Goal: Information Seeking & Learning: Learn about a topic

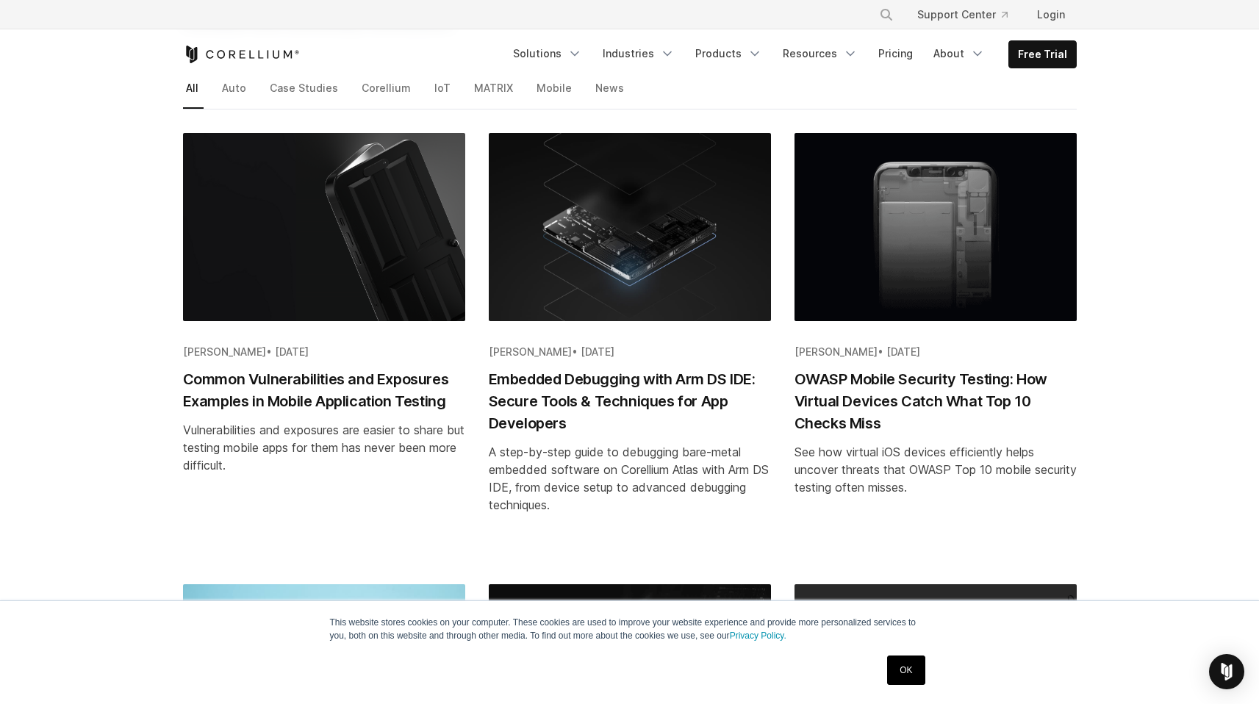
scroll to position [236, 0]
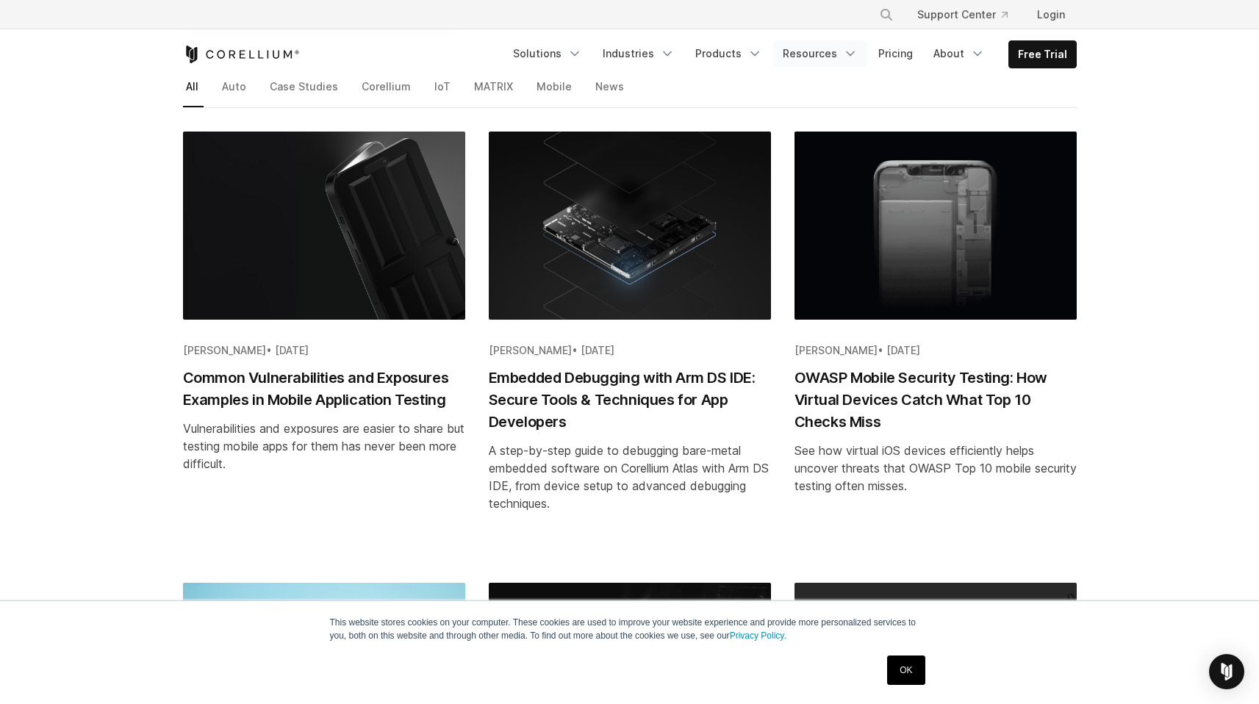
click at [790, 67] on link "Resources" at bounding box center [820, 53] width 93 height 26
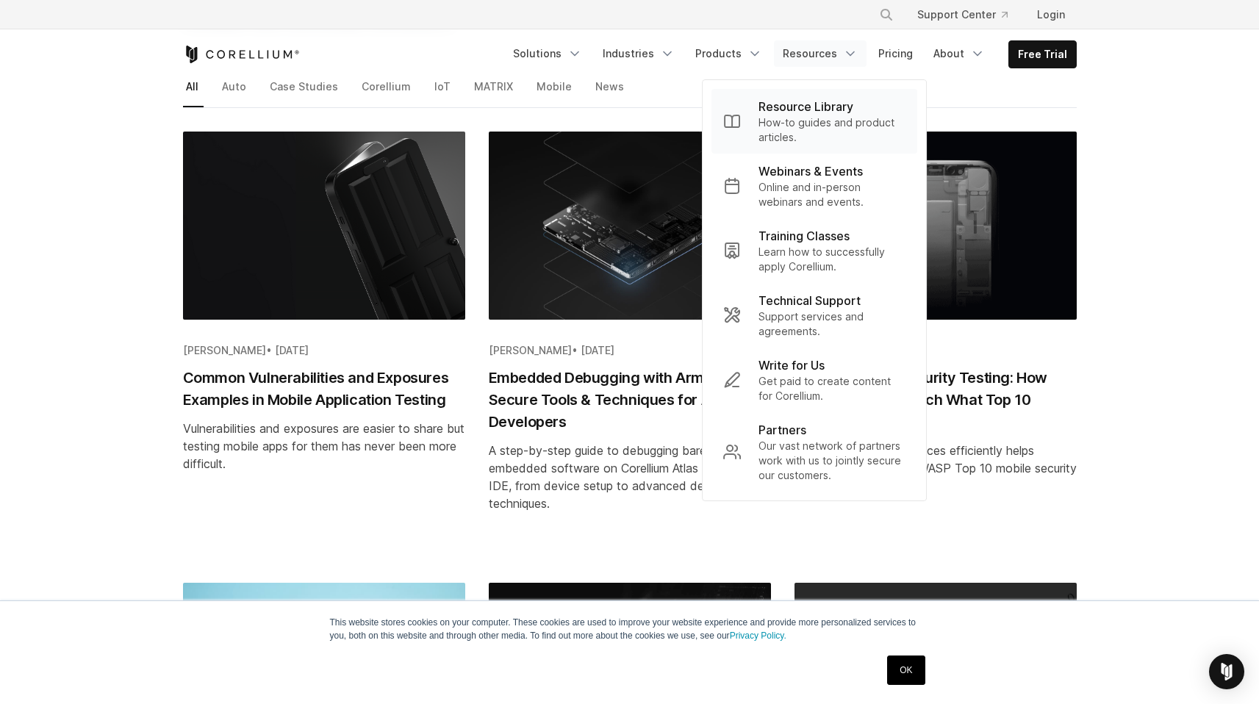
click at [780, 126] on p "How-to guides and product articles." at bounding box center [832, 129] width 147 height 29
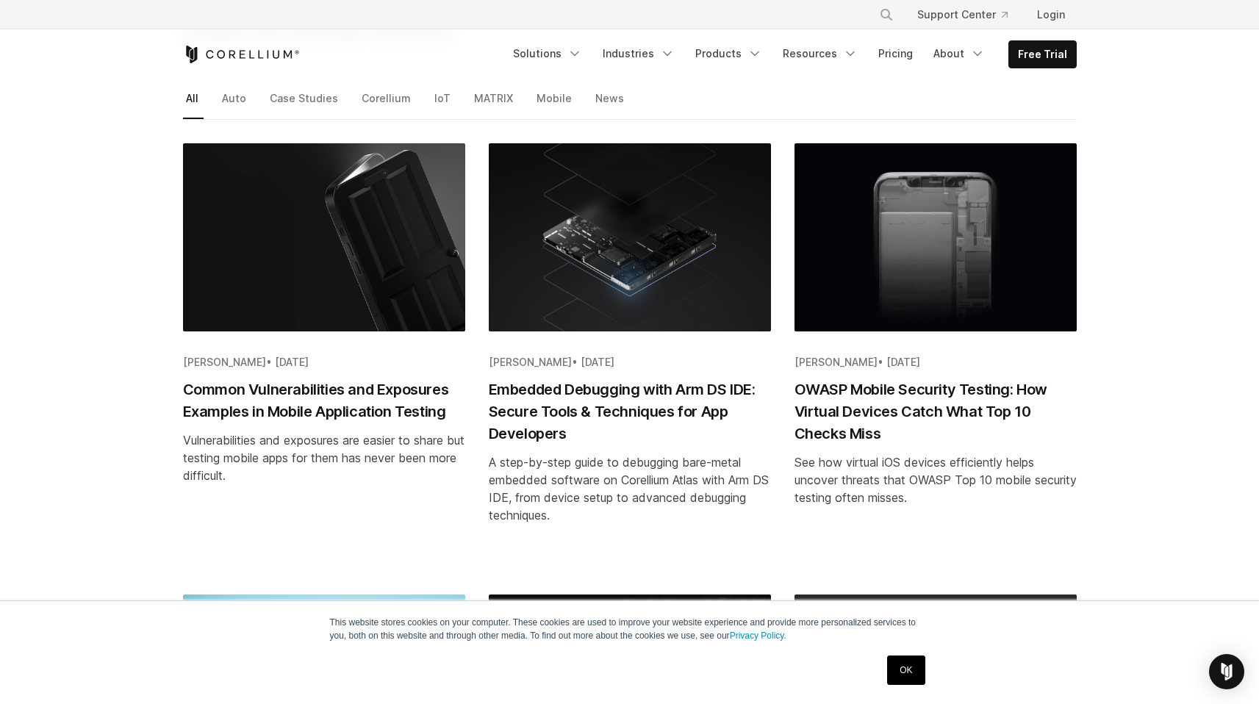
scroll to position [203, 0]
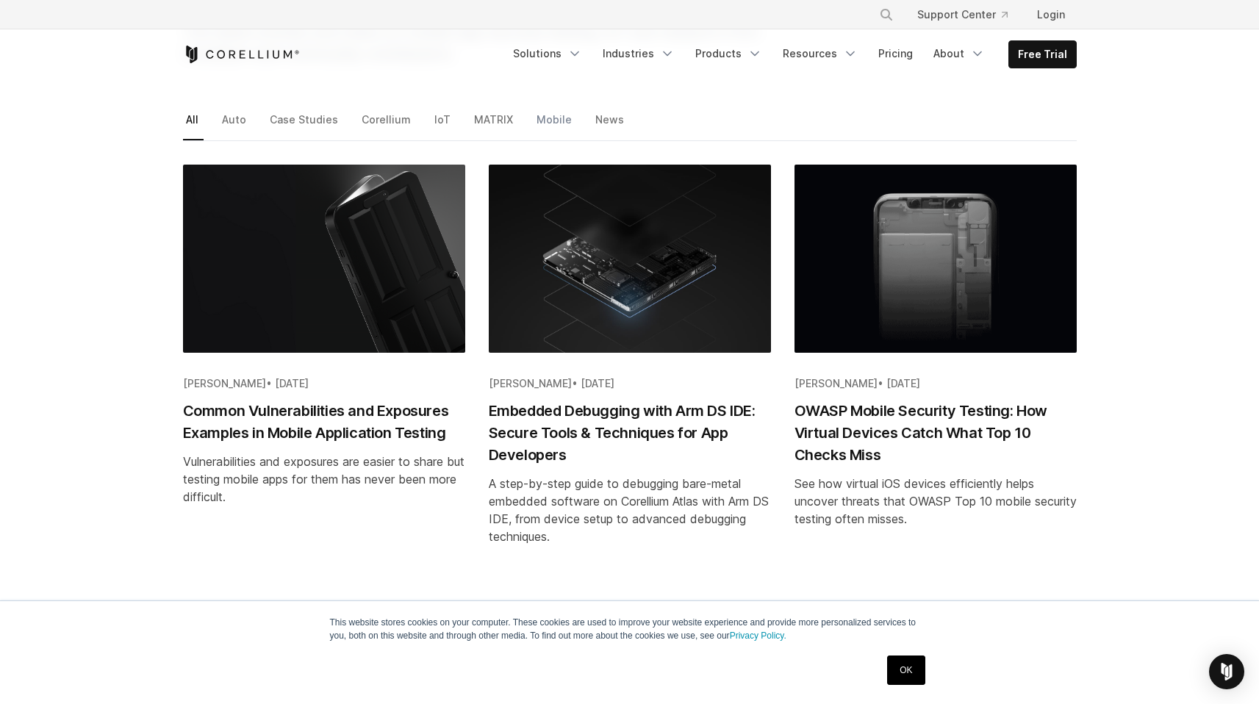
click at [577, 138] on link "Mobile" at bounding box center [555, 125] width 43 height 31
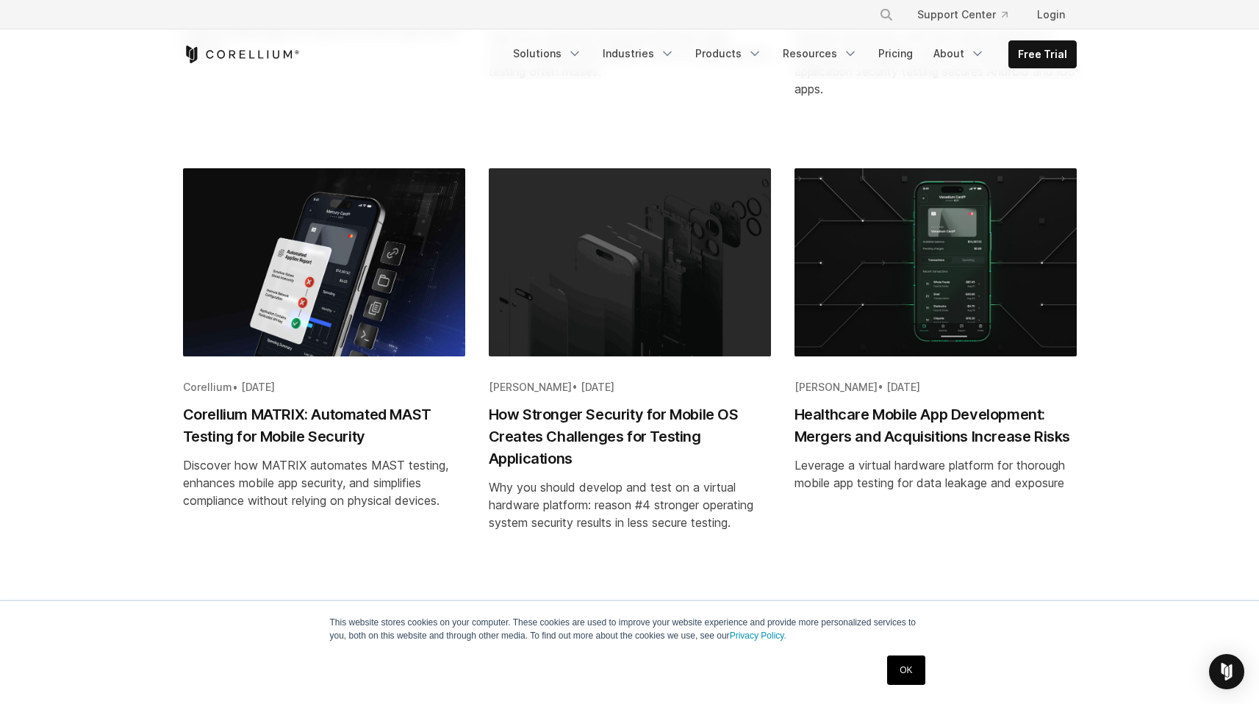
scroll to position [656, 0]
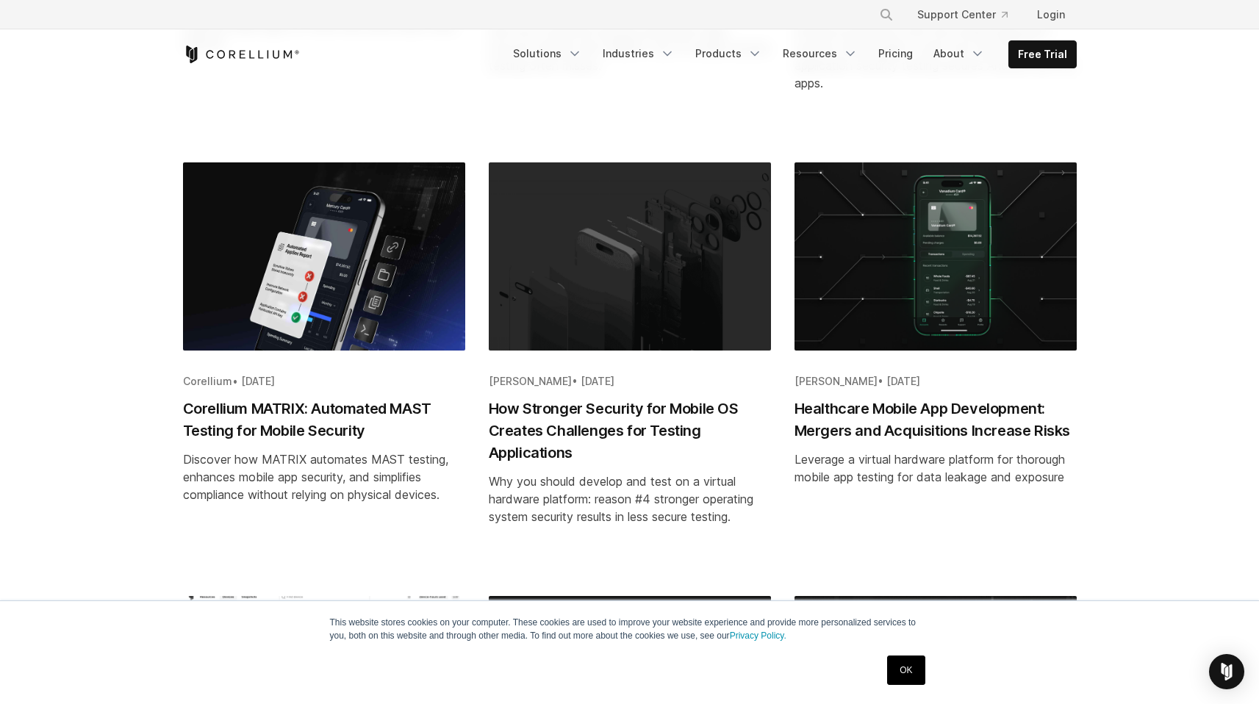
click at [305, 351] on img "Blog post summary: Corellium MATRIX: Automated MAST Testing for Mobile Security" at bounding box center [324, 256] width 282 height 188
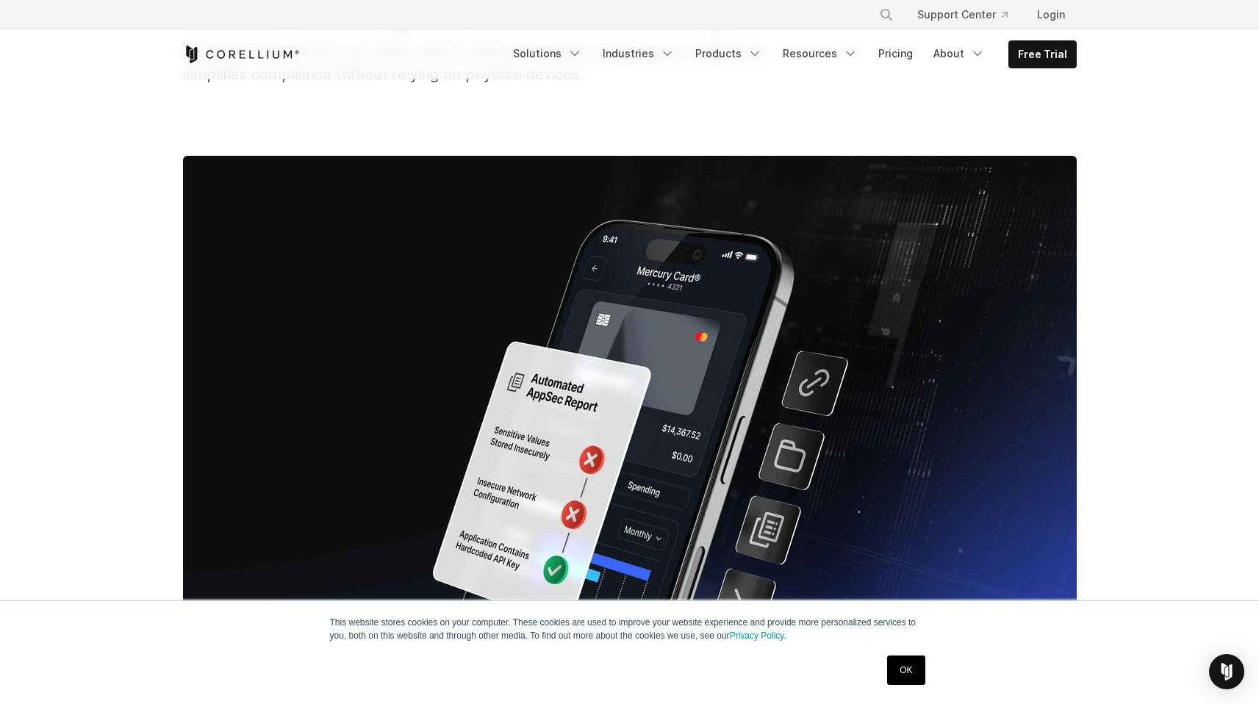
scroll to position [218, 0]
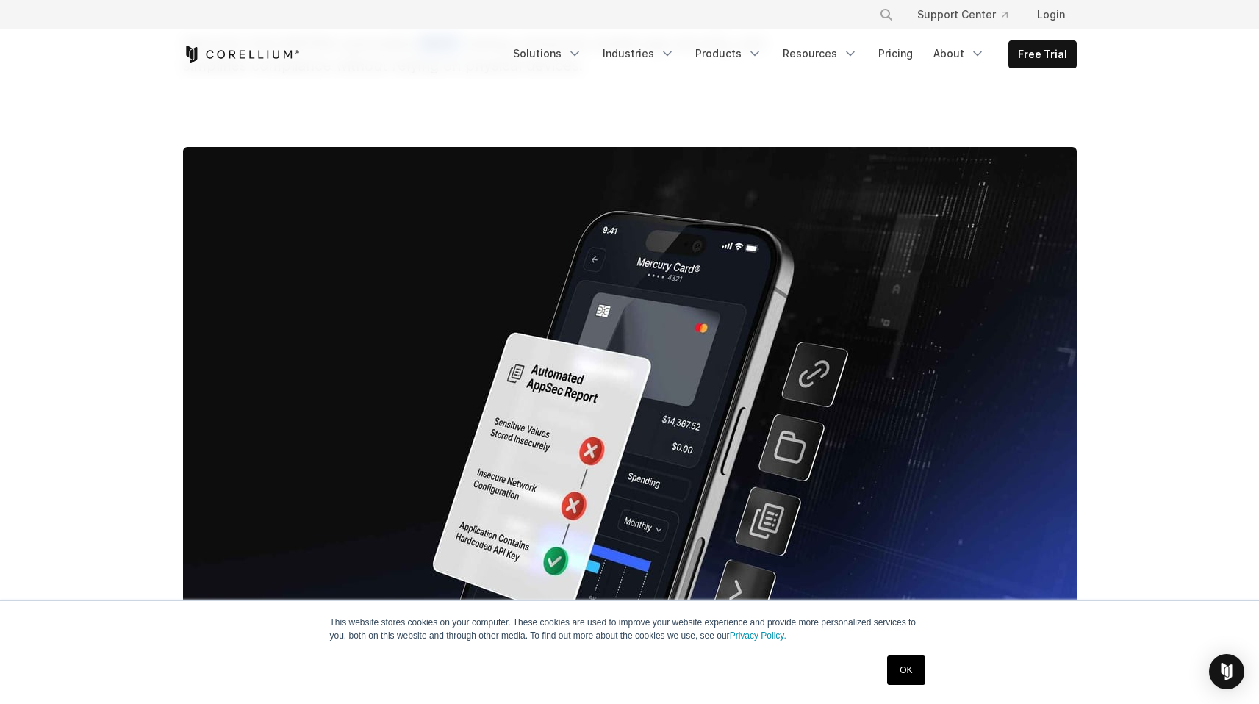
drag, startPoint x: 448, startPoint y: 113, endPoint x: 492, endPoint y: 121, distance: 44.1
click at [492, 74] on span "Discover how MATRIX automates MAST testing, enhances mobile app security, and s…" at bounding box center [473, 55] width 581 height 40
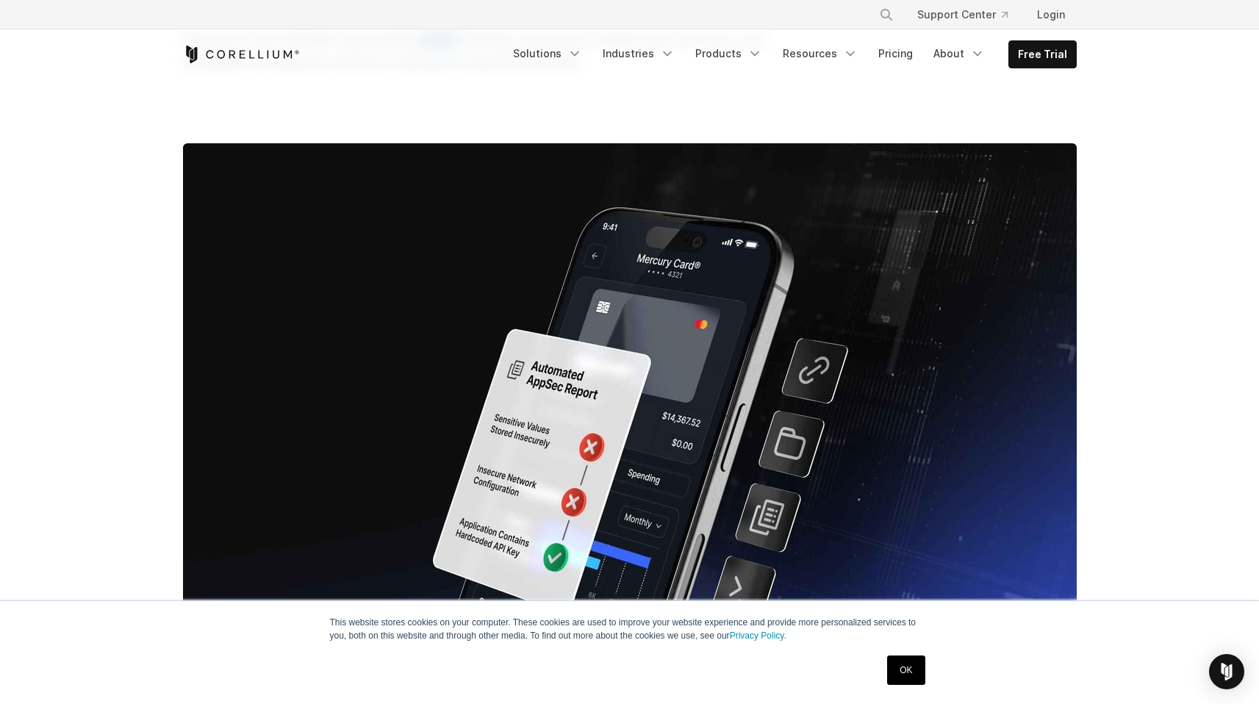
scroll to position [223, 0]
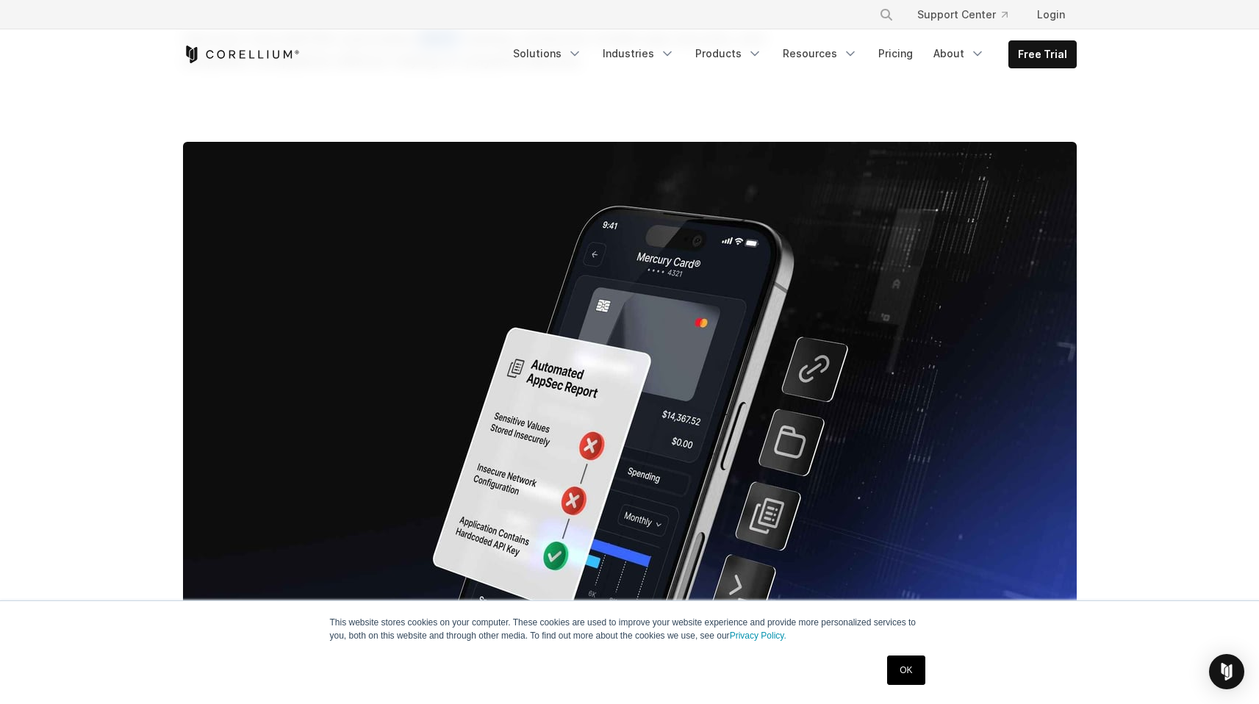
click at [492, 69] on span "Discover how MATRIX automates MAST testing, enhances mobile app security, and s…" at bounding box center [473, 49] width 581 height 40
drag, startPoint x: 493, startPoint y: 107, endPoint x: 687, endPoint y: 115, distance: 194.9
click at [687, 69] on span "Discover how MATRIX automates MAST testing, enhances mobile app security, and s…" at bounding box center [473, 49] width 581 height 40
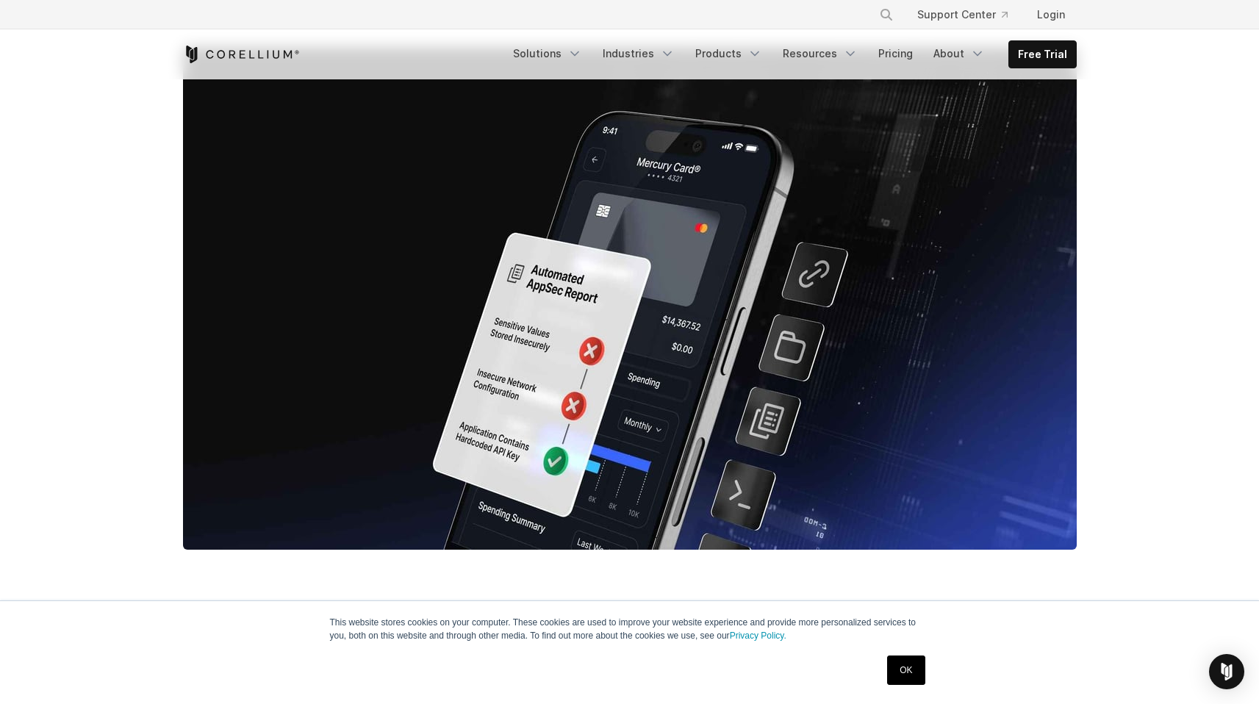
scroll to position [0, 0]
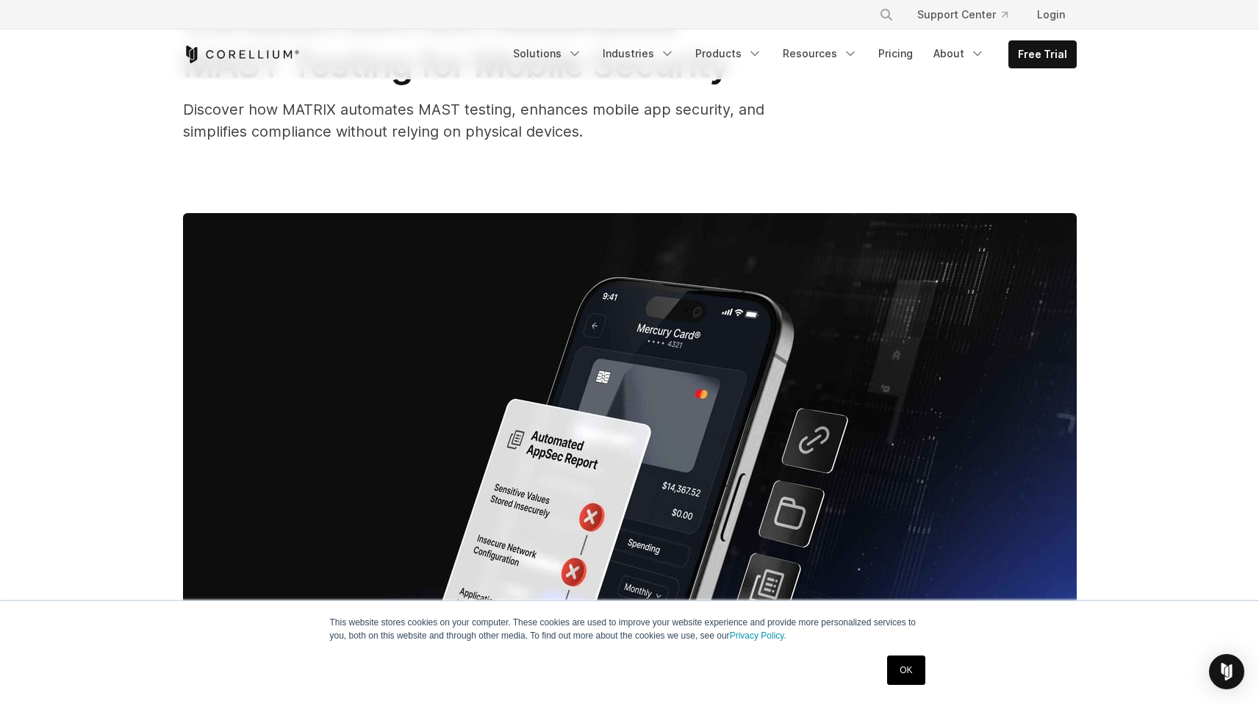
click at [652, 237] on div "Corellium MATRIX: Automated MAST Testing for Mobile Security Discover how MATRI…" at bounding box center [630, 357] width 941 height 859
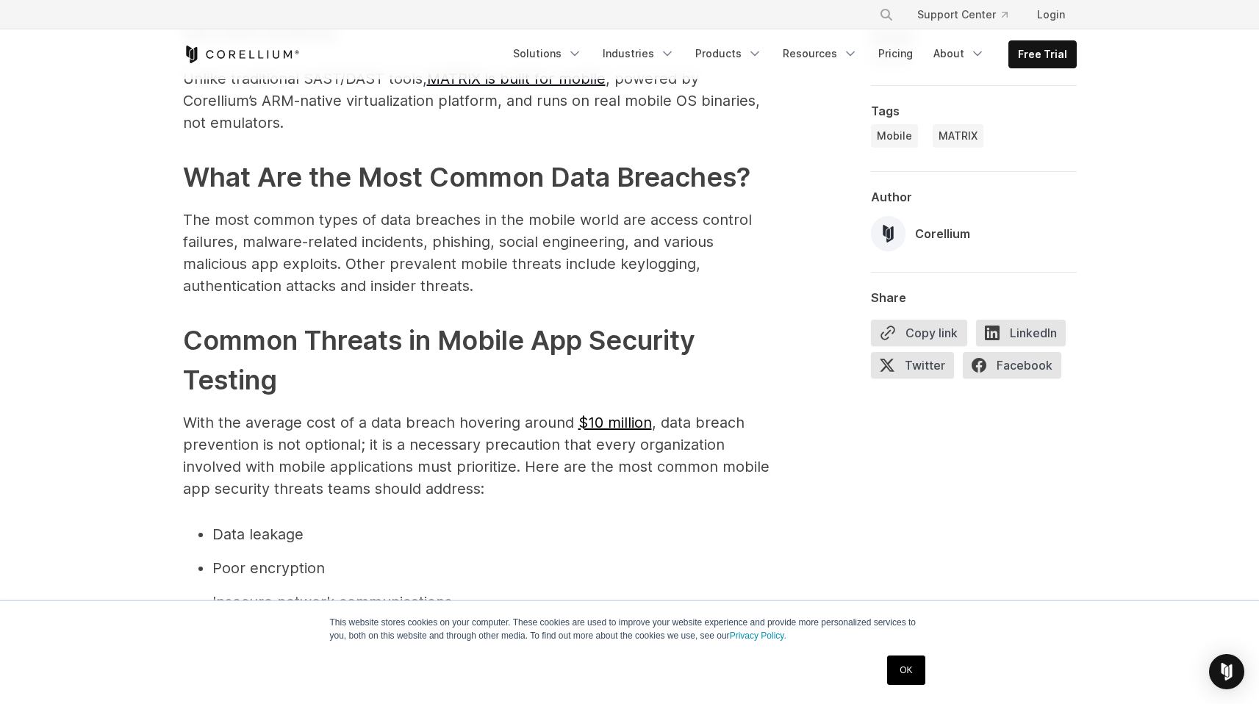
scroll to position [1236, 0]
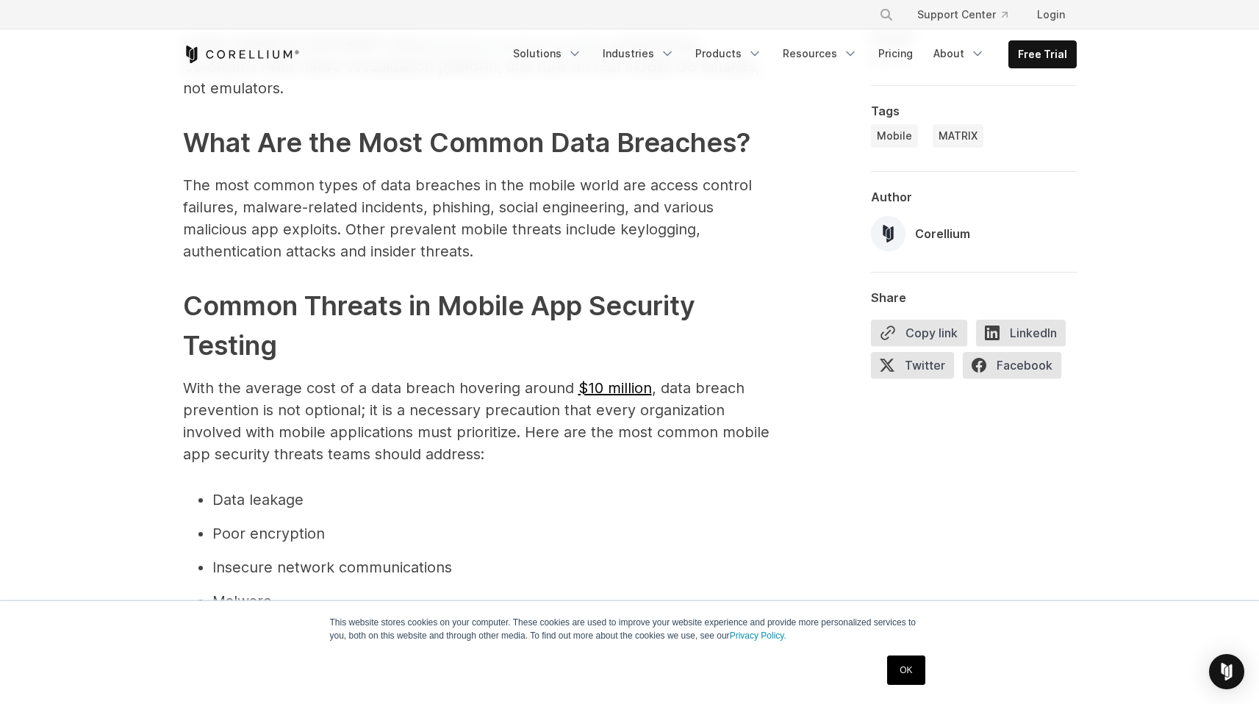
click at [549, 53] on link "MATRIX is built for mobile" at bounding box center [516, 44] width 179 height 18
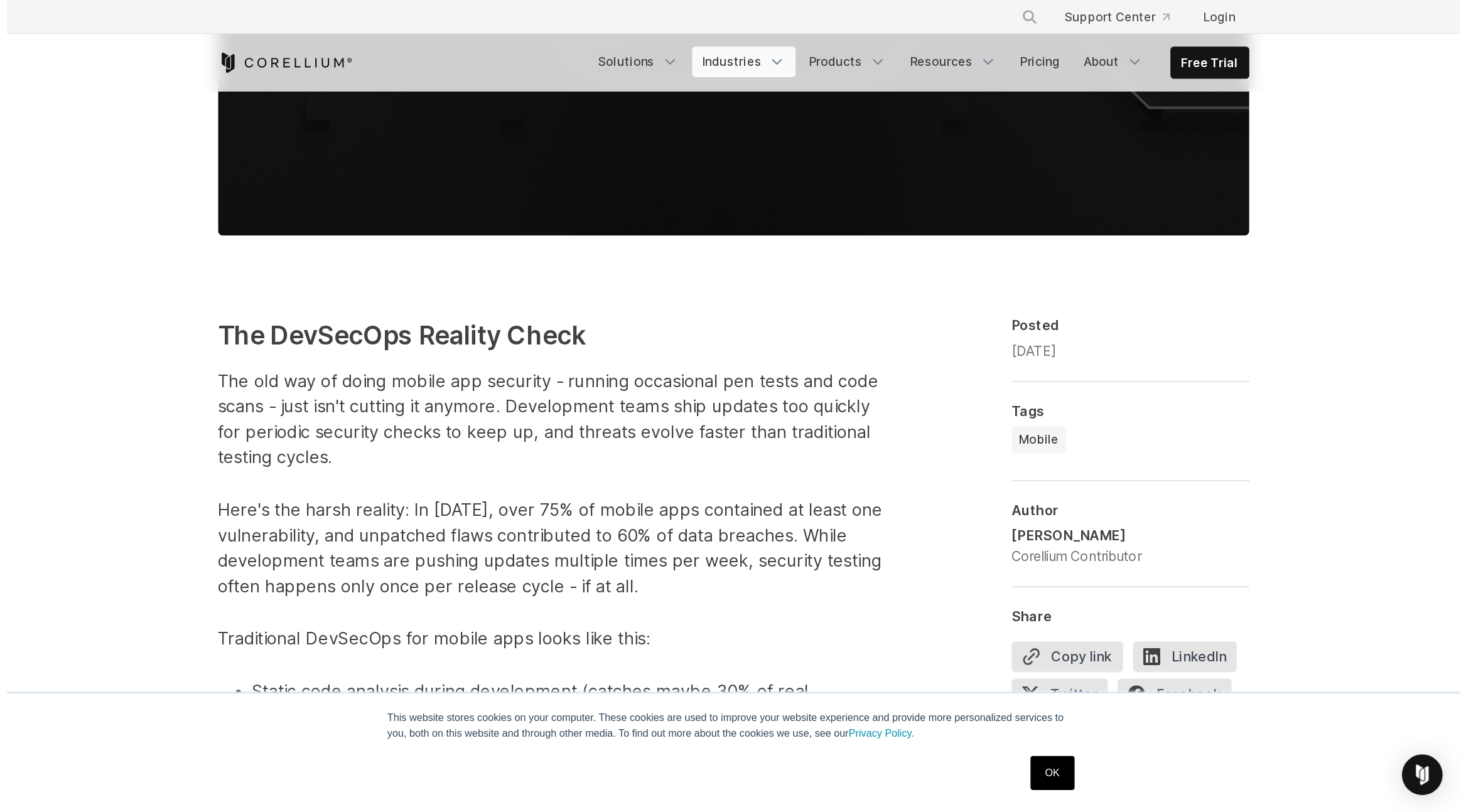
scroll to position [995, 0]
